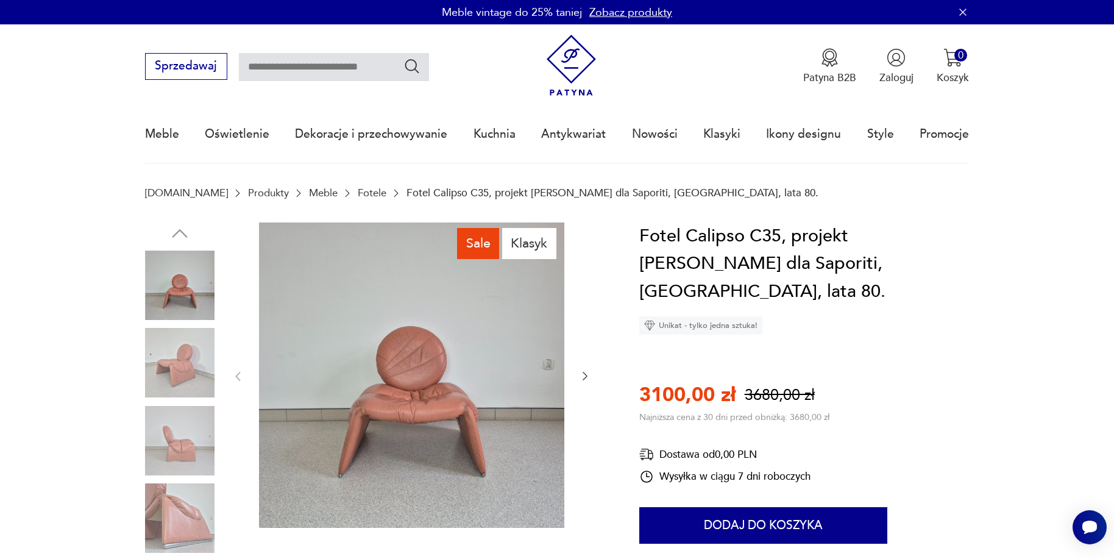
click at [358, 191] on link "Fotele" at bounding box center [372, 193] width 29 height 12
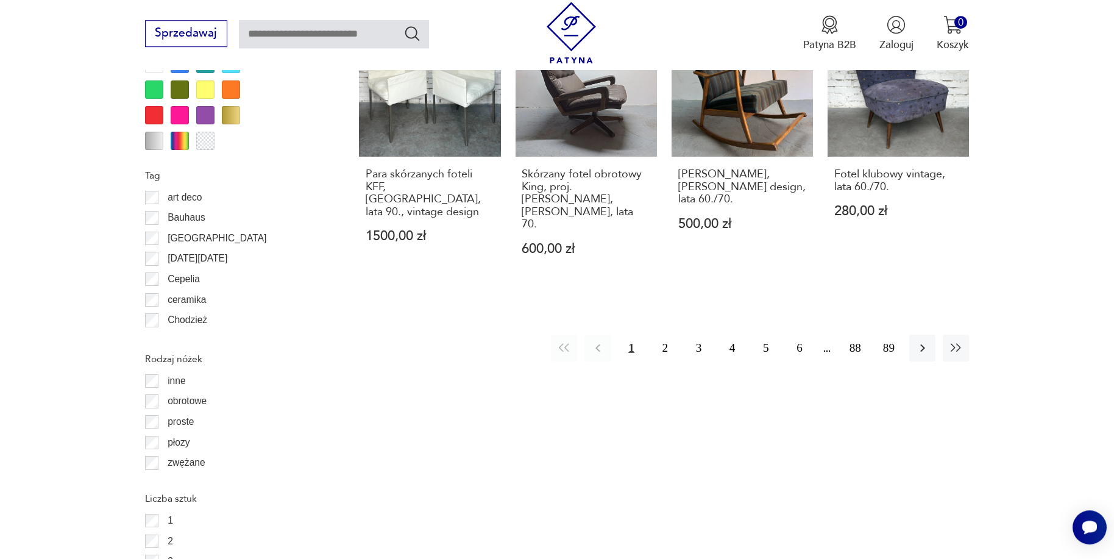
scroll to position [1719, 0]
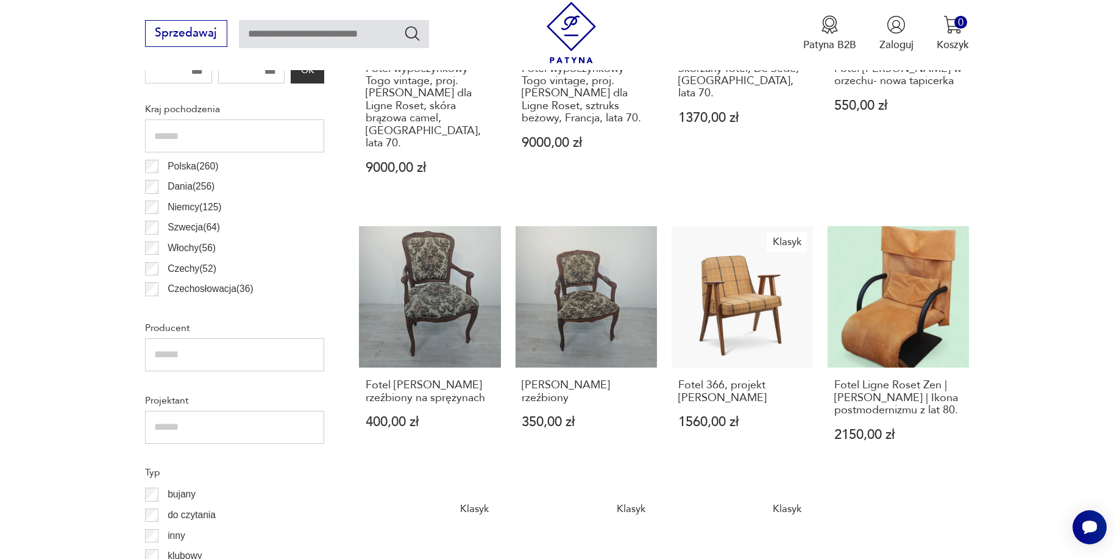
scroll to position [653, 0]
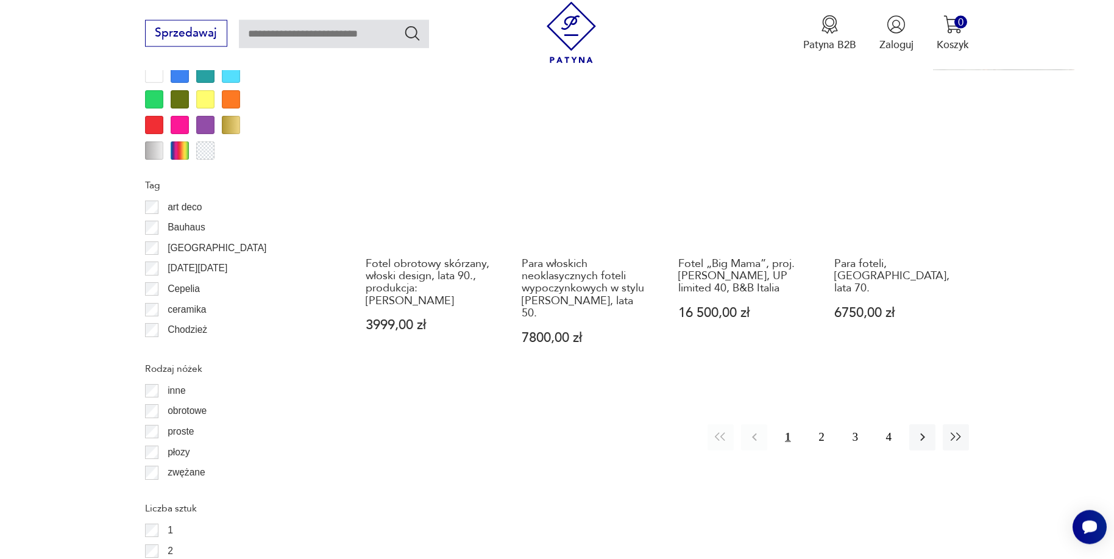
scroll to position [1463, 0]
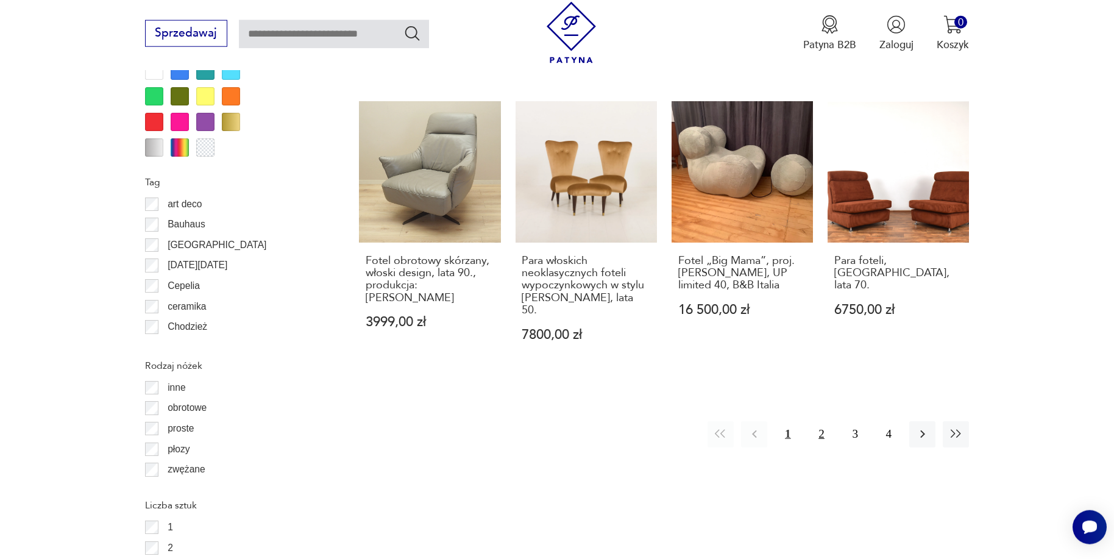
click at [819, 421] on button "2" at bounding box center [821, 434] width 26 height 26
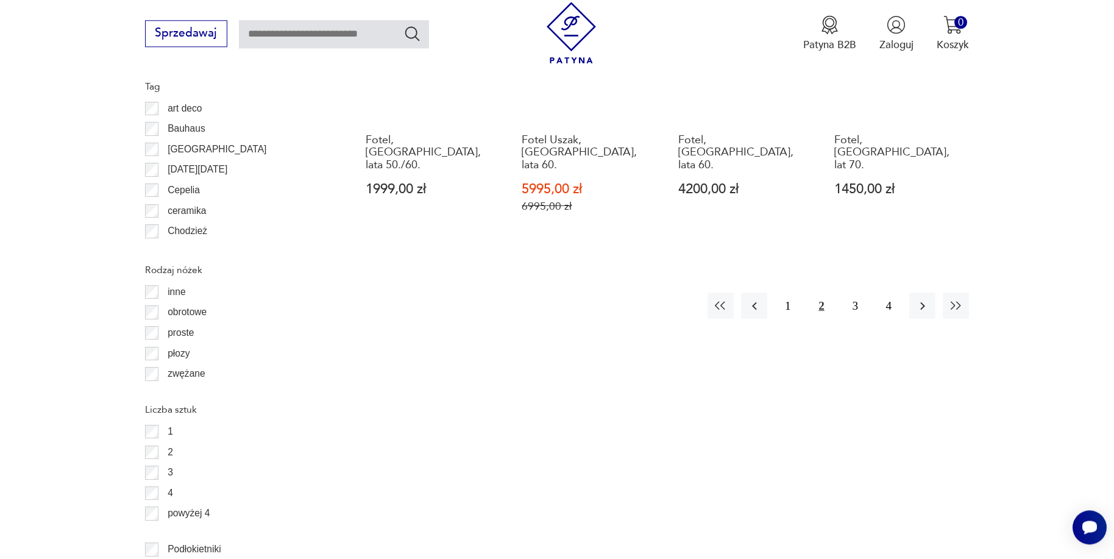
scroll to position [1588, 0]
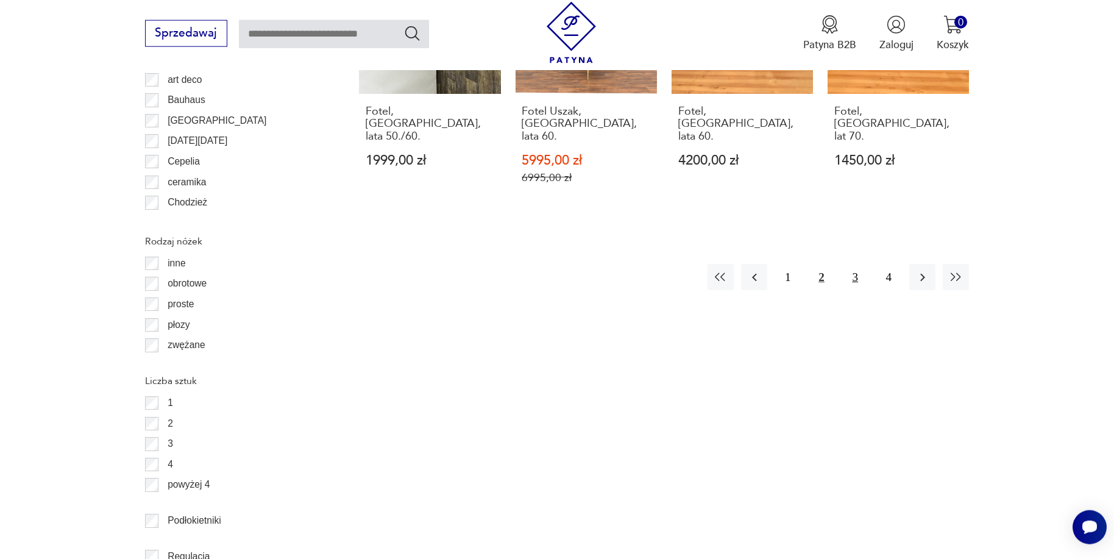
click at [849, 264] on button "3" at bounding box center [856, 277] width 26 height 26
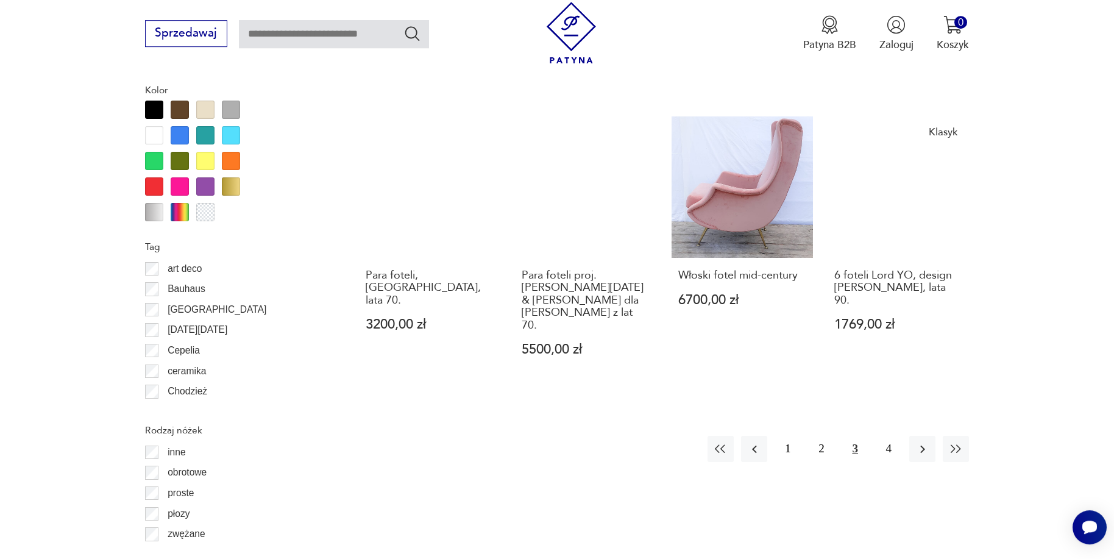
scroll to position [1339, 0]
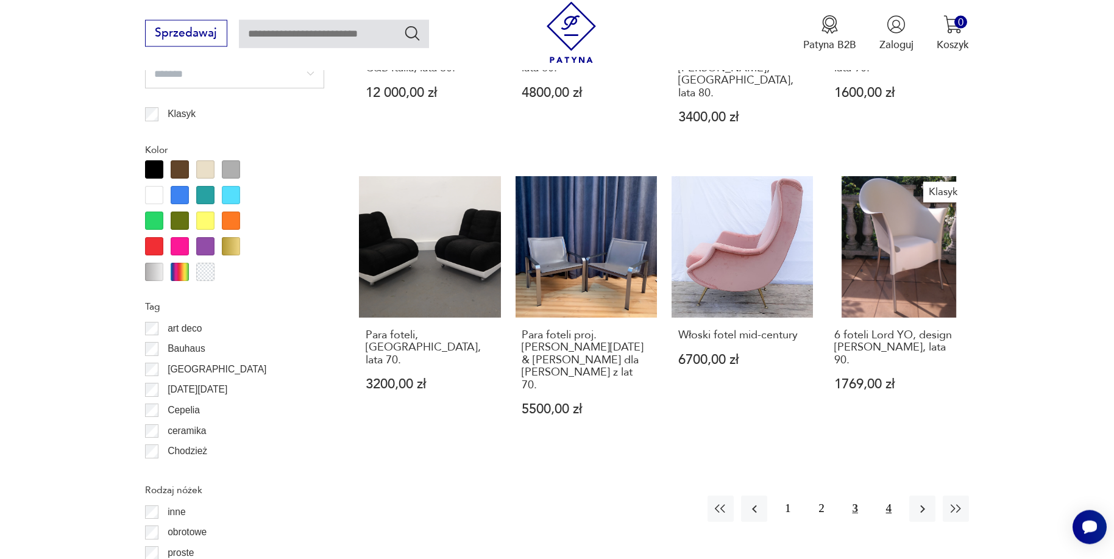
click at [887, 496] on button "4" at bounding box center [889, 509] width 26 height 26
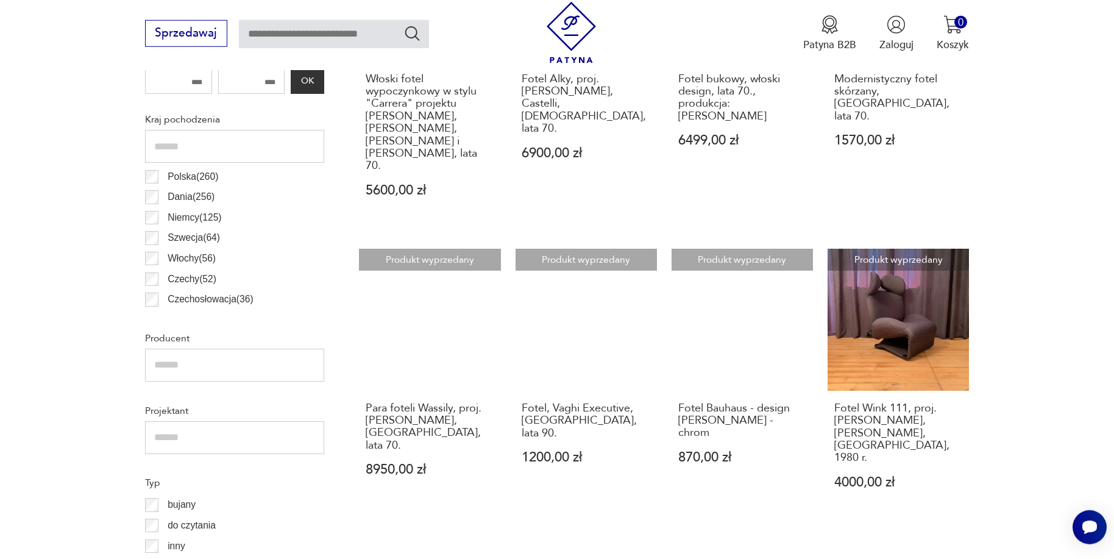
scroll to position [717, 0]
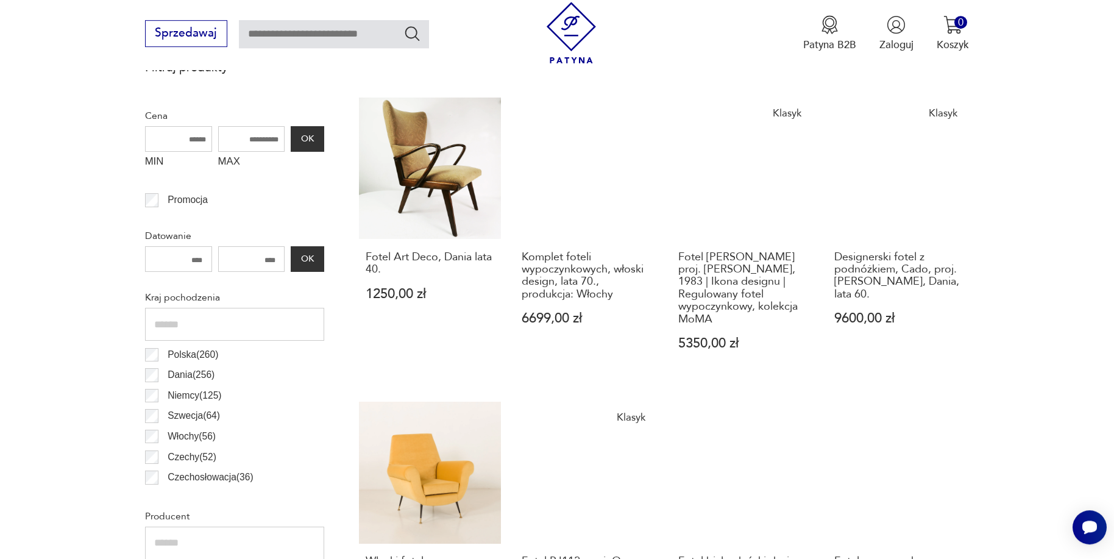
scroll to position [548, 0]
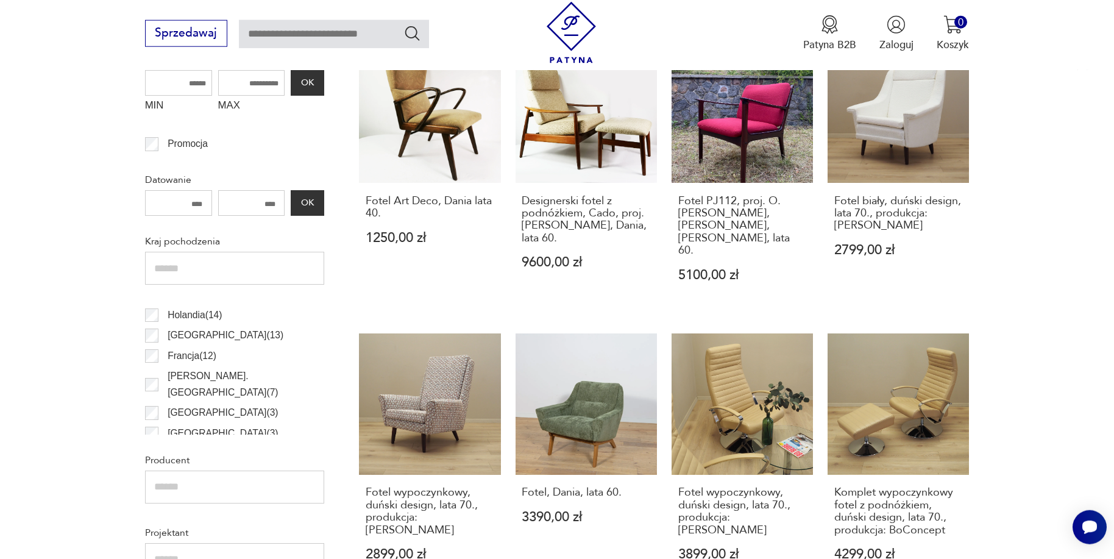
scroll to position [226, 0]
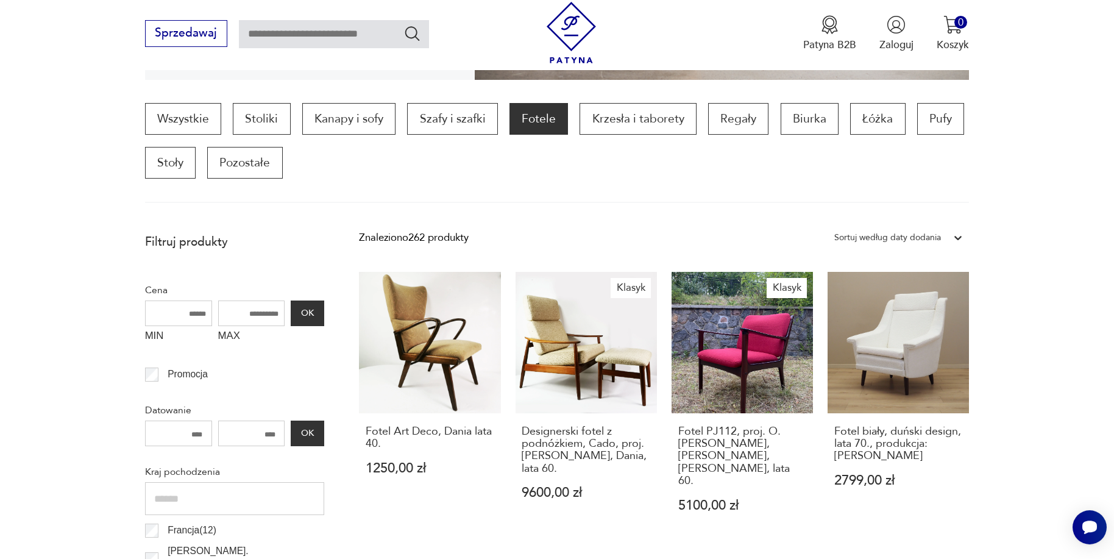
scroll to position [362, 0]
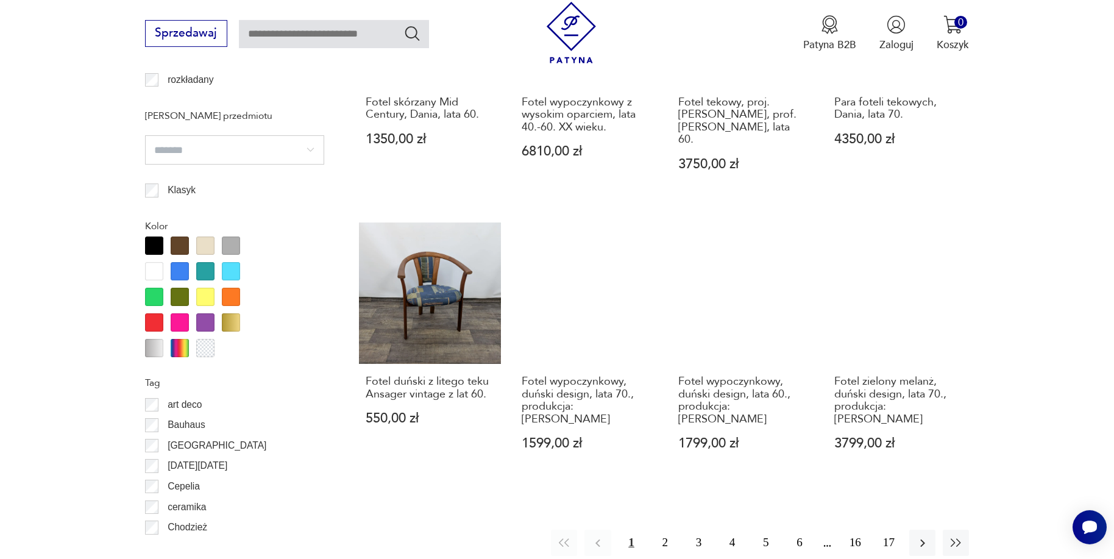
scroll to position [1203, 0]
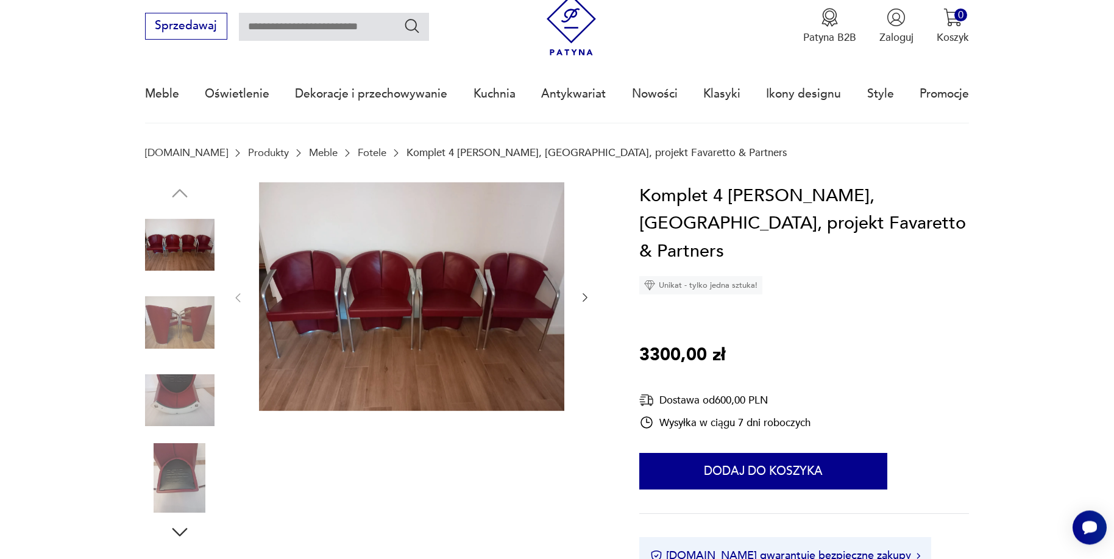
scroll to position [62, 0]
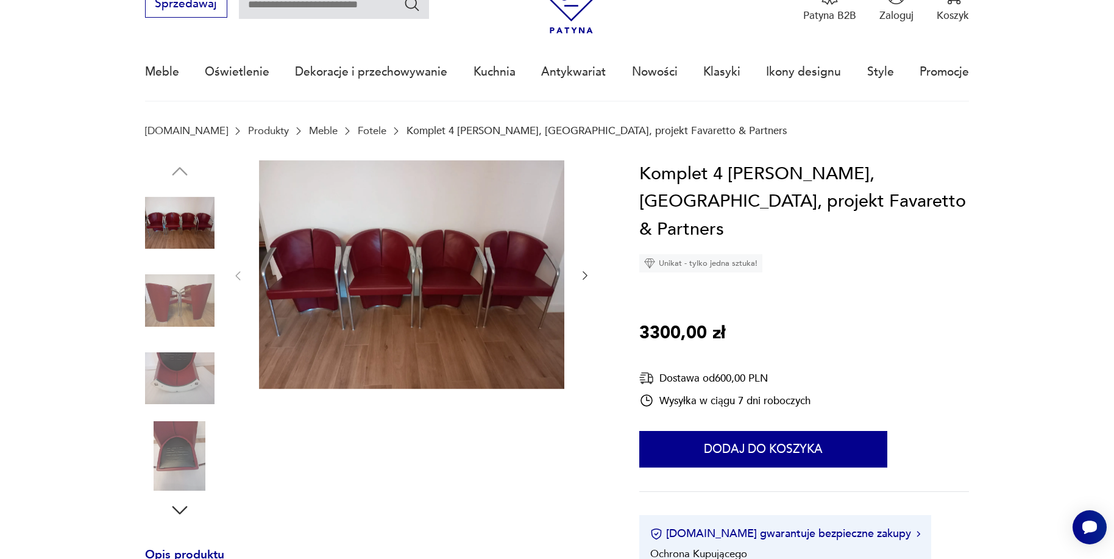
click at [183, 469] on img at bounding box center [180, 456] width 70 height 70
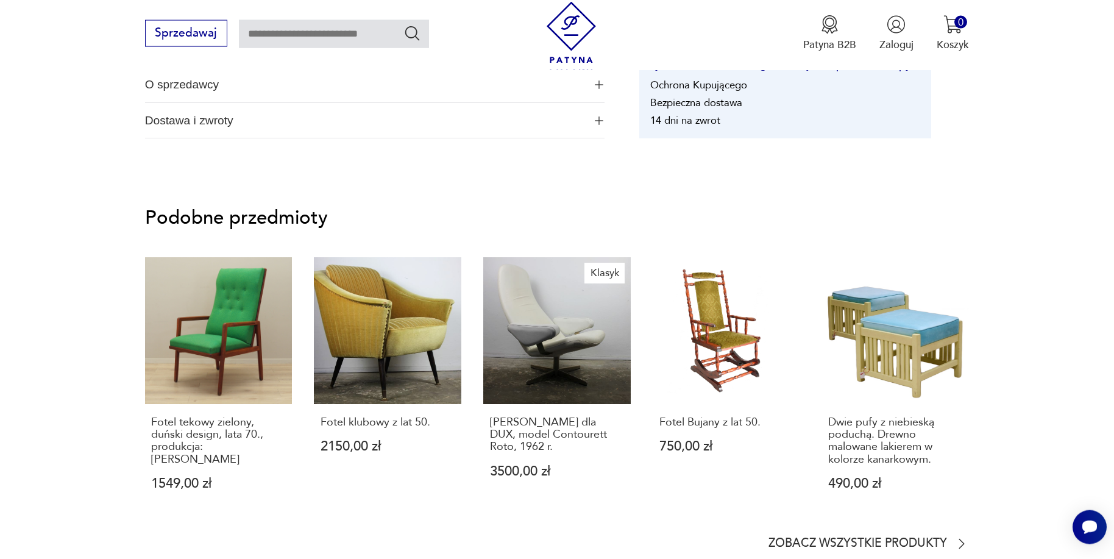
scroll to position [995, 0]
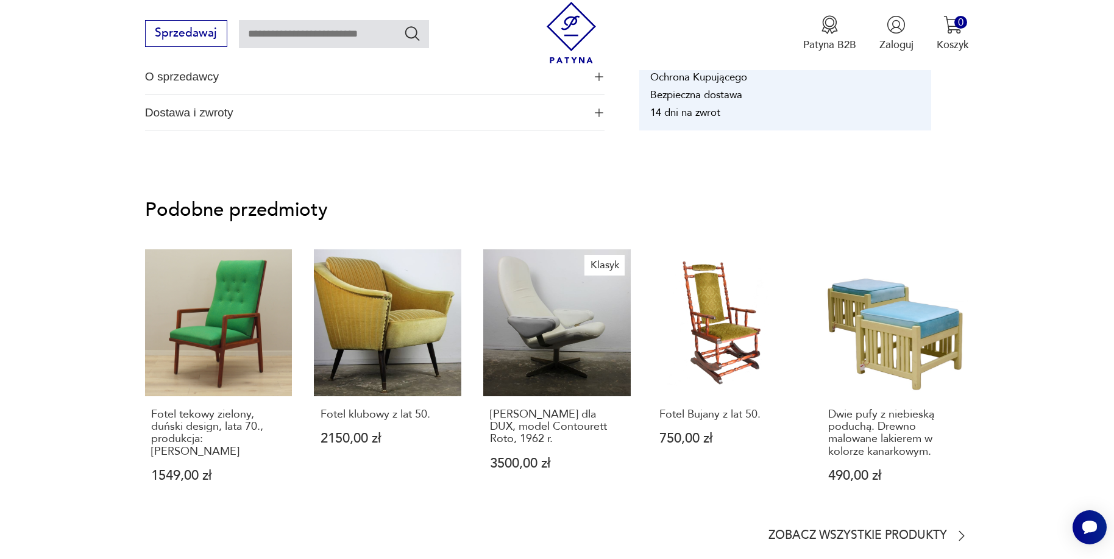
click at [198, 77] on span "O sprzedawcy" at bounding box center [365, 76] width 440 height 35
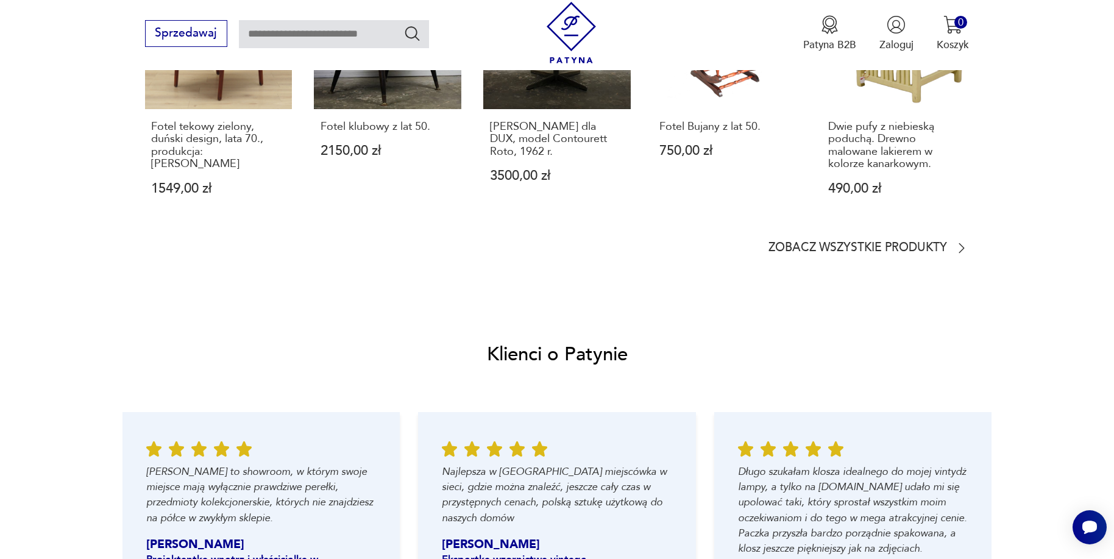
scroll to position [1244, 0]
